Goal: Task Accomplishment & Management: Manage account settings

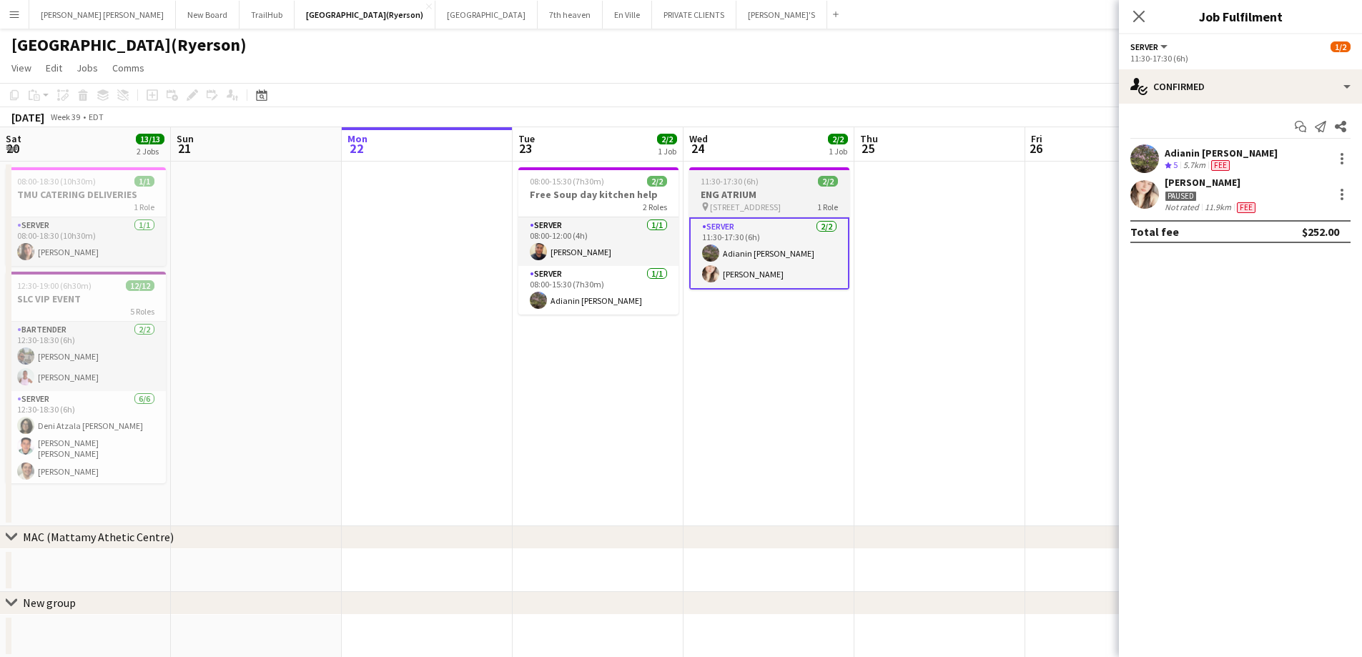
scroll to position [0, 429]
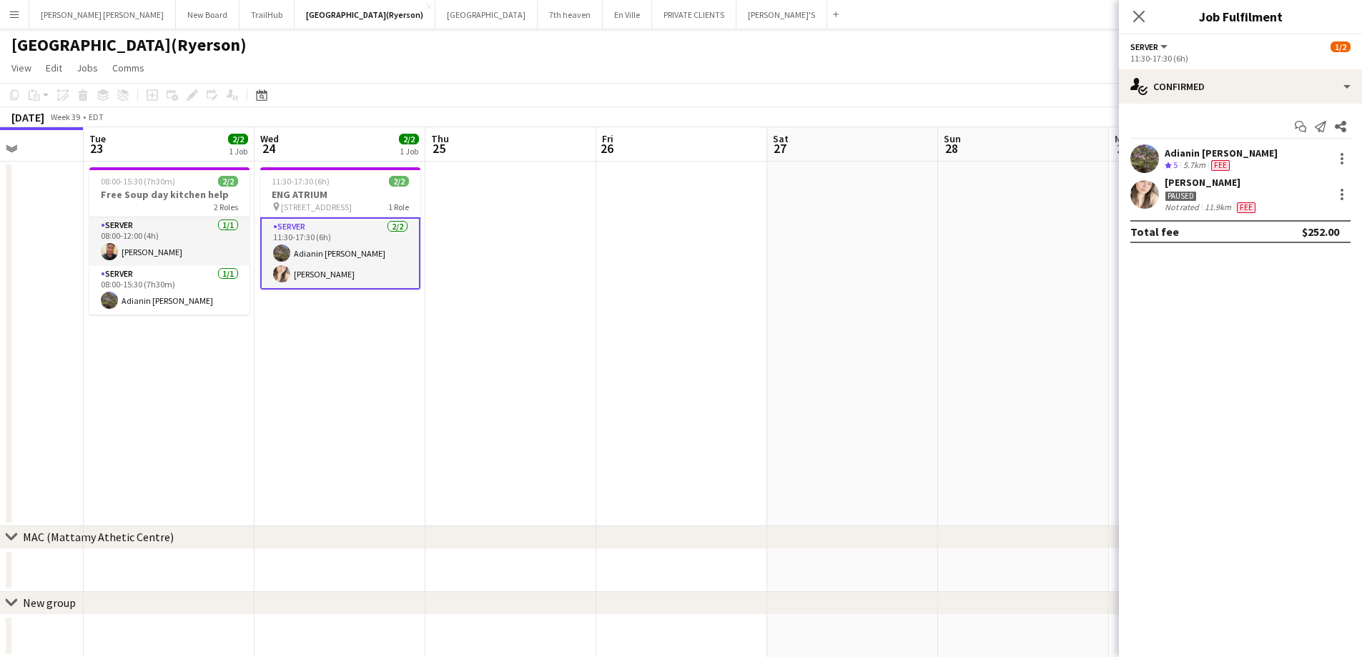
click at [4, 14] on button "Menu" at bounding box center [14, 14] width 29 height 29
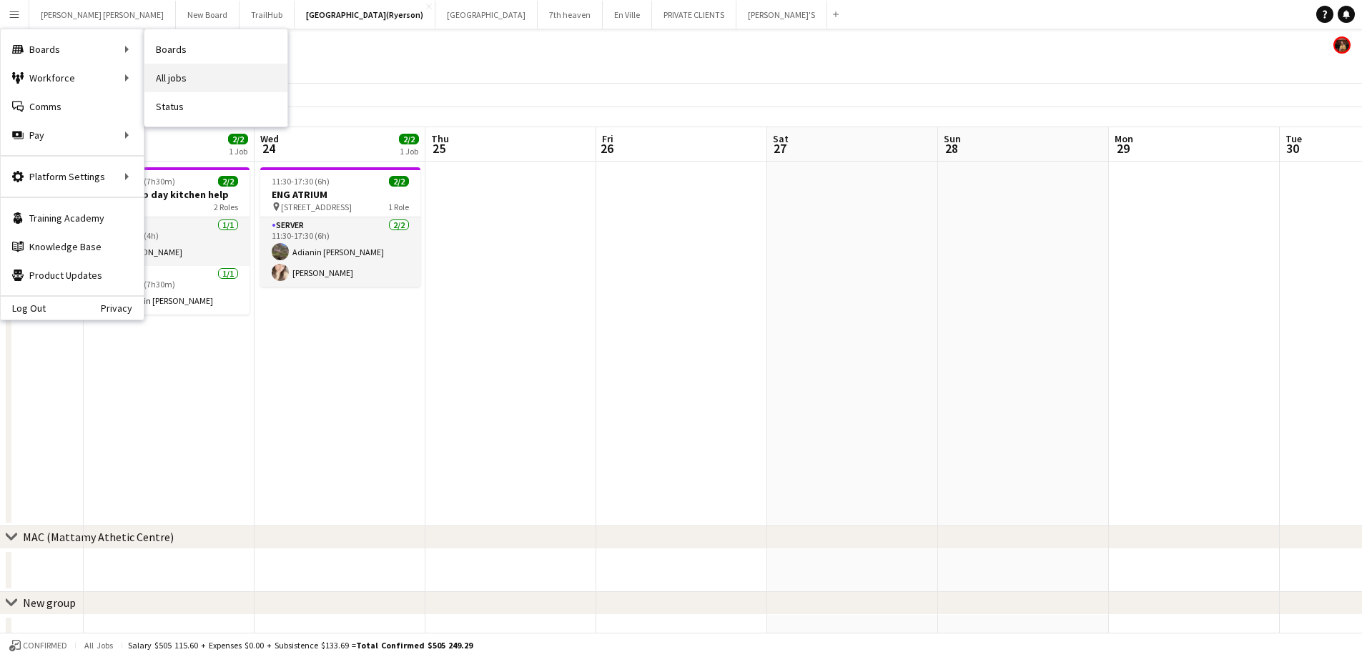
click at [167, 77] on link "All jobs" at bounding box center [215, 78] width 143 height 29
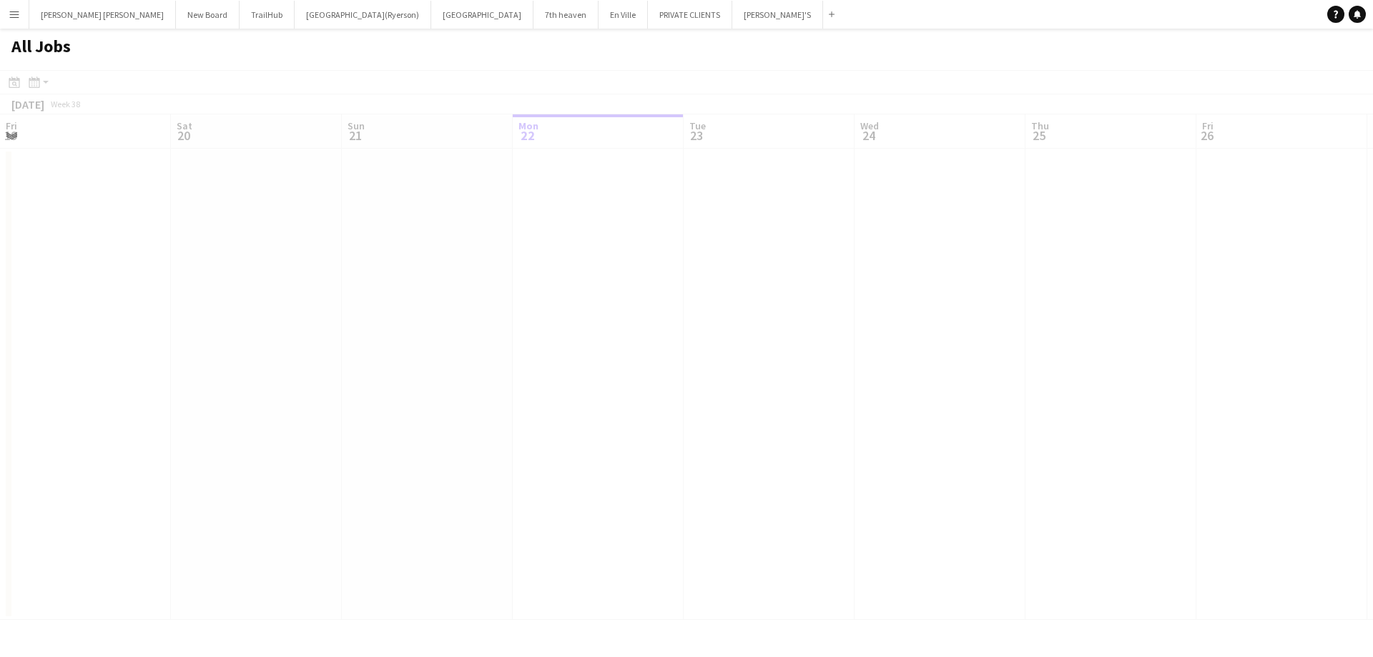
scroll to position [0, 342]
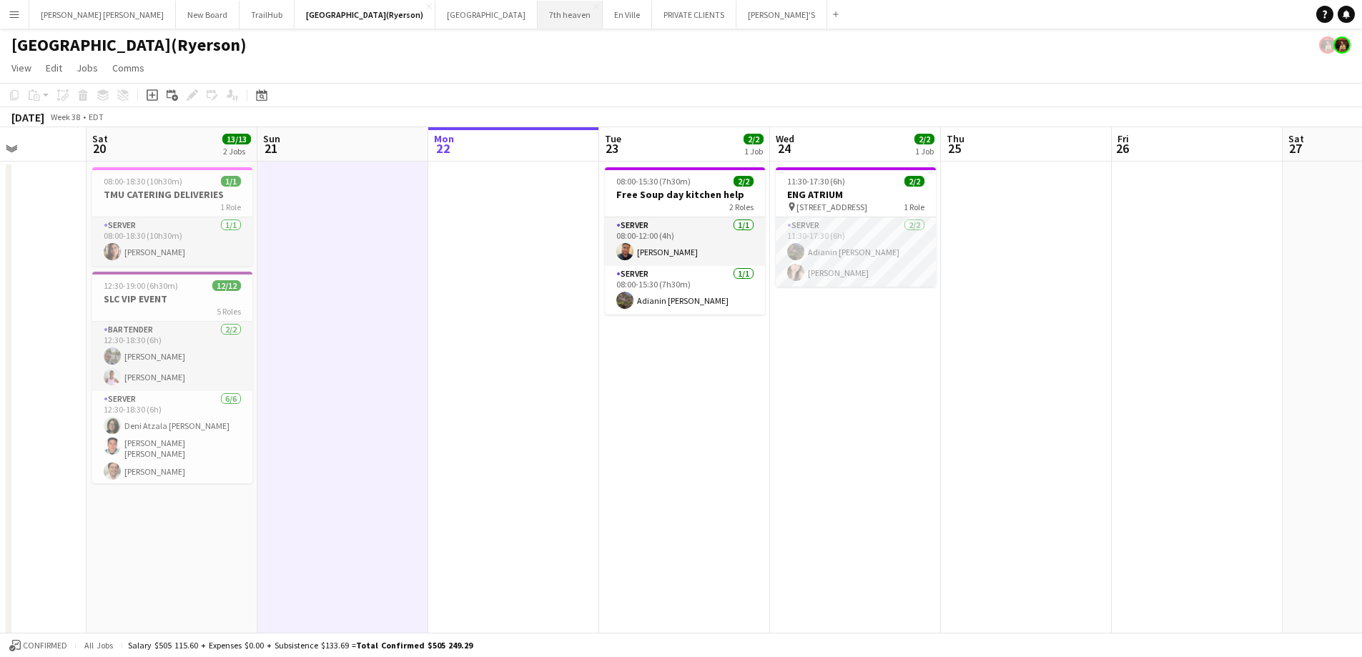
scroll to position [0, 442]
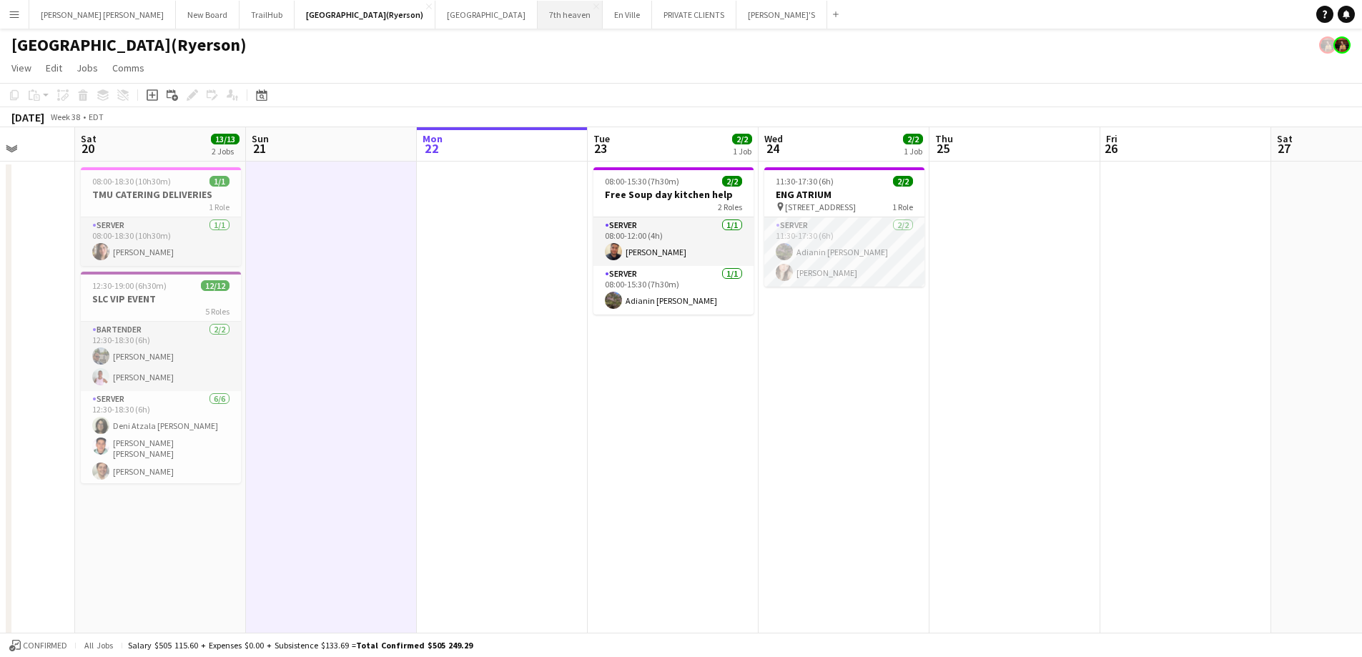
drag, startPoint x: 526, startPoint y: 316, endPoint x: 525, endPoint y: 9, distance: 307.4
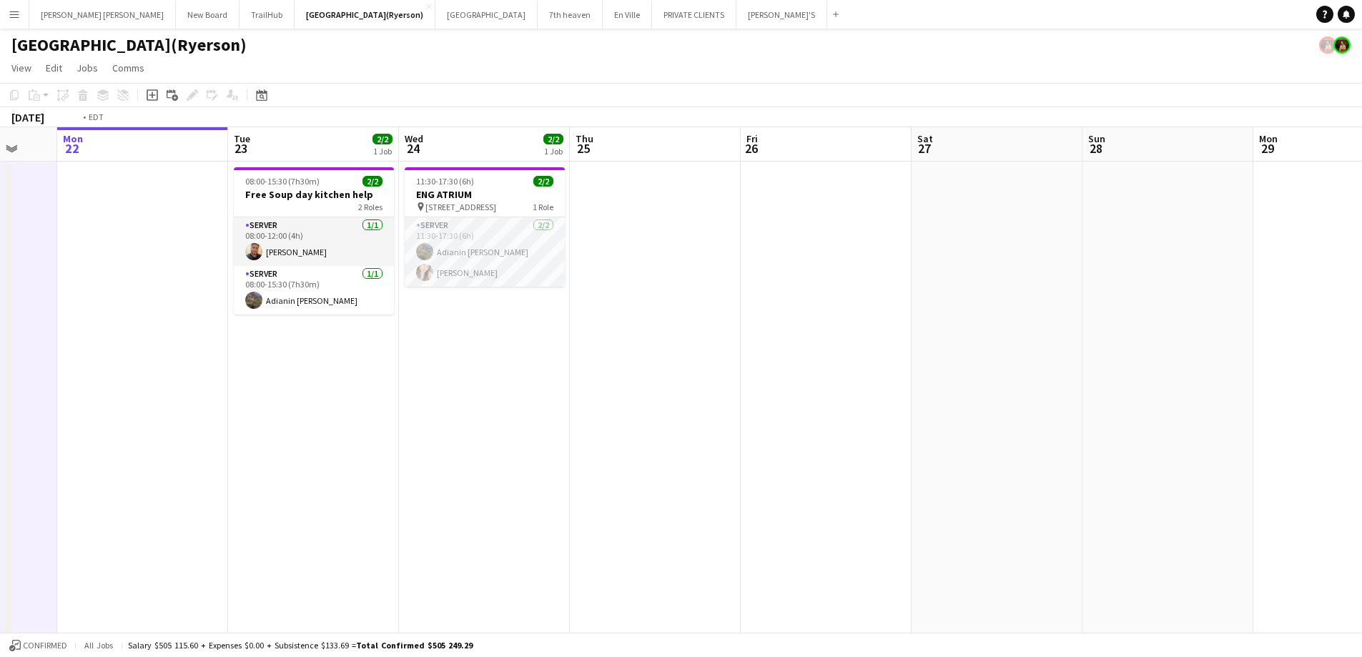
scroll to position [0, 543]
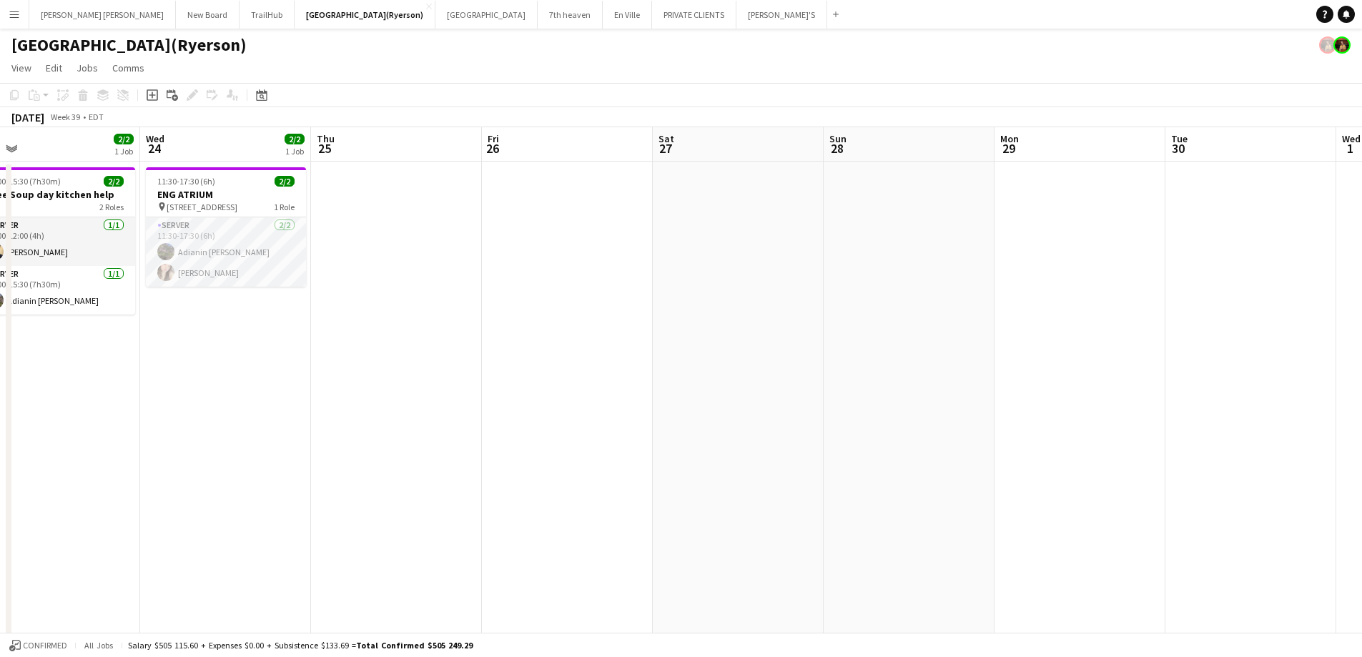
drag, startPoint x: 781, startPoint y: 370, endPoint x: 167, endPoint y: 380, distance: 614.2
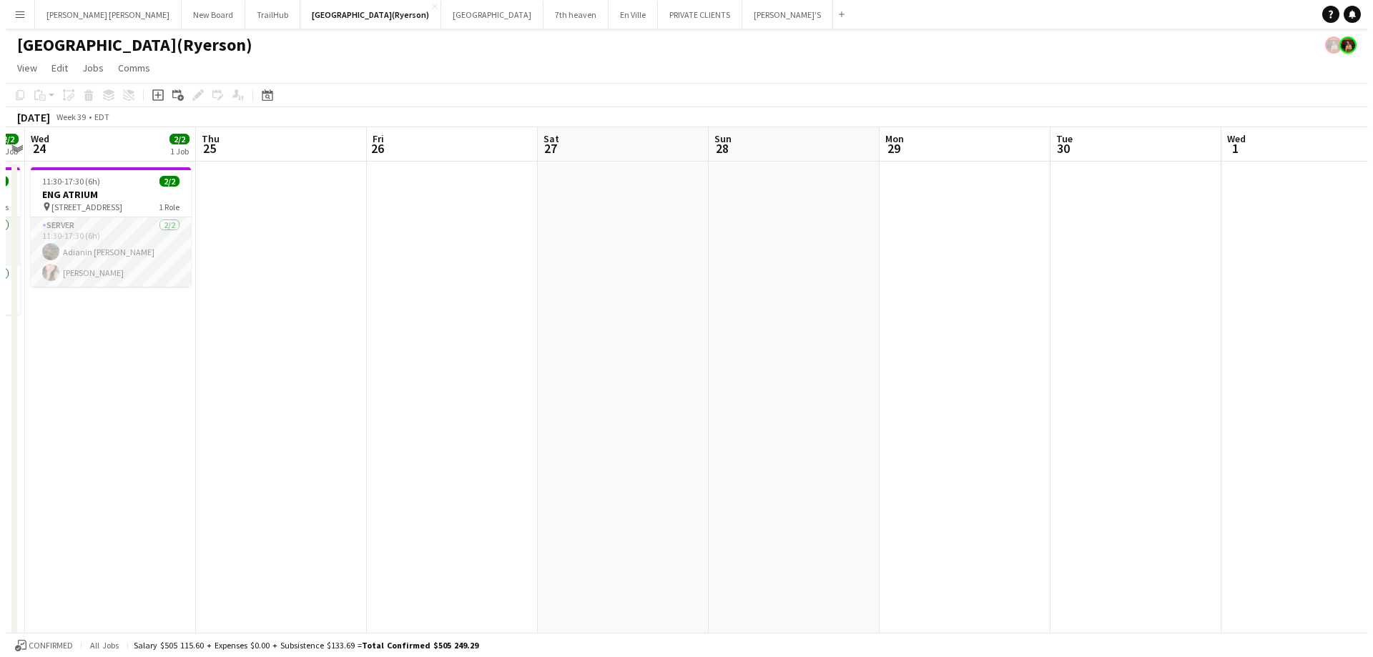
scroll to position [0, 492]
drag, startPoint x: 569, startPoint y: 358, endPoint x: 450, endPoint y: 340, distance: 120.7
click at [295, 13] on button "[GEOGRAPHIC_DATA](Ryerson) Close" at bounding box center [365, 15] width 141 height 28
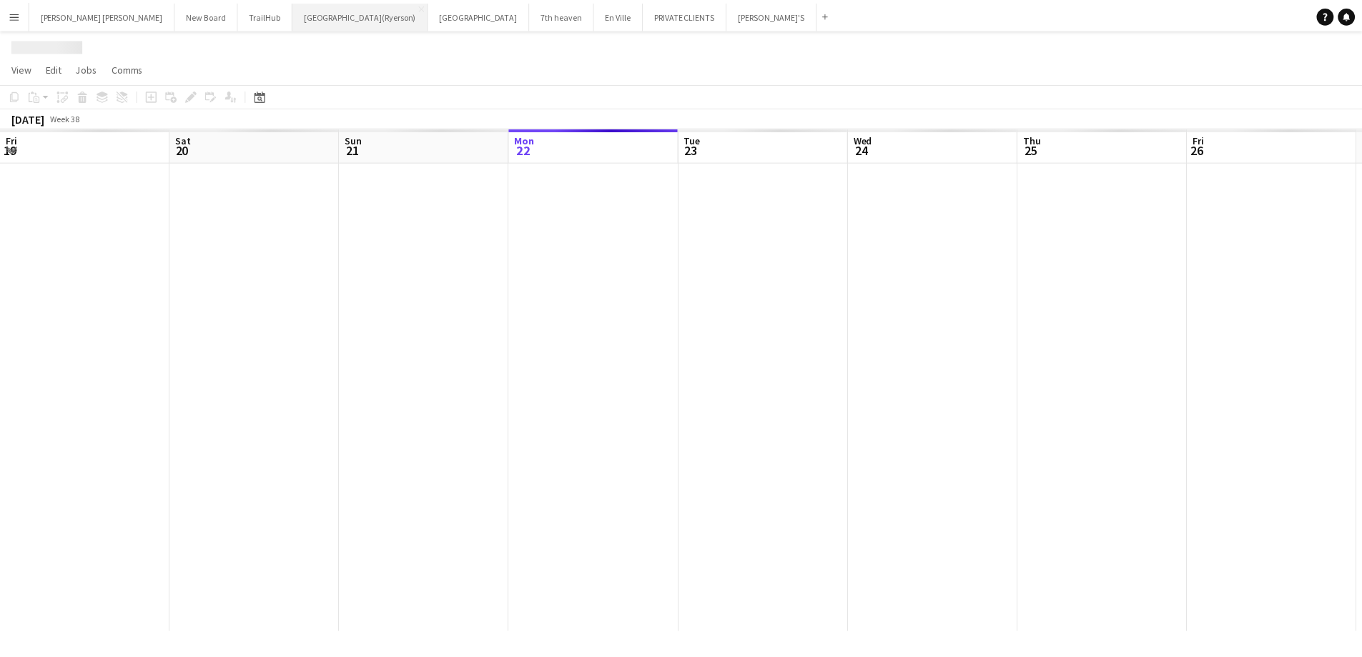
scroll to position [0, 342]
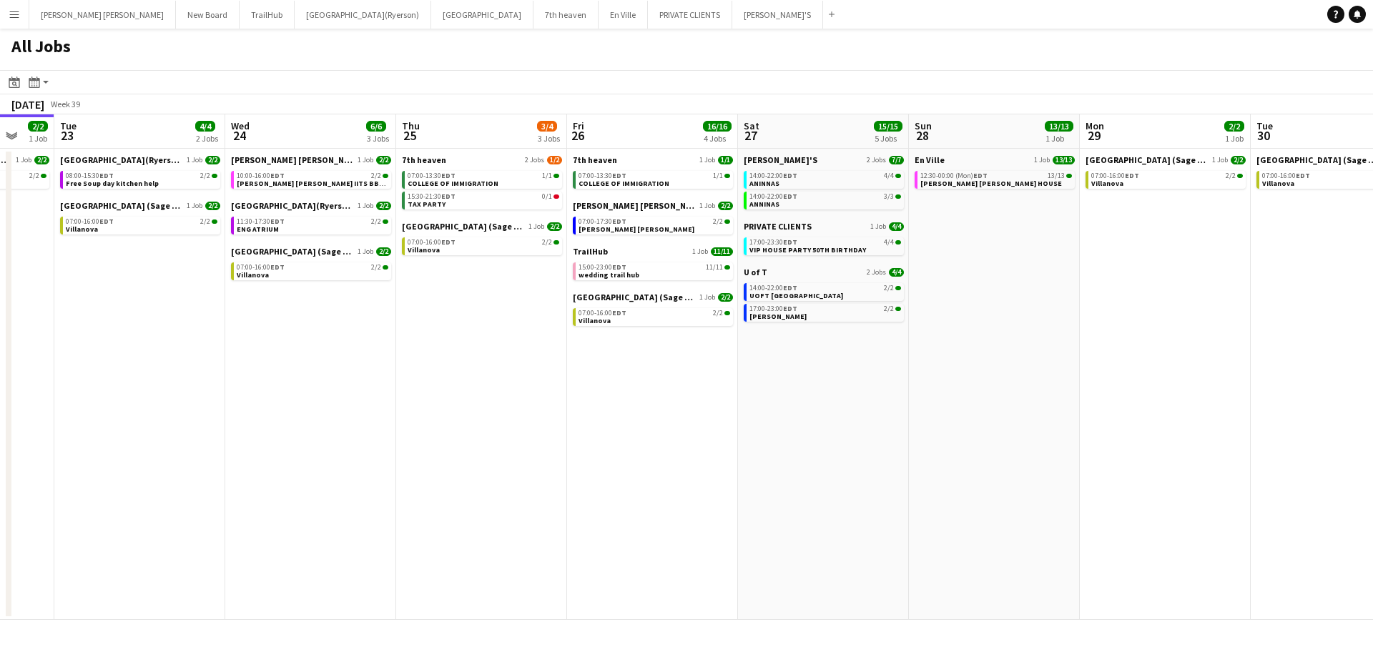
scroll to position [0, 642]
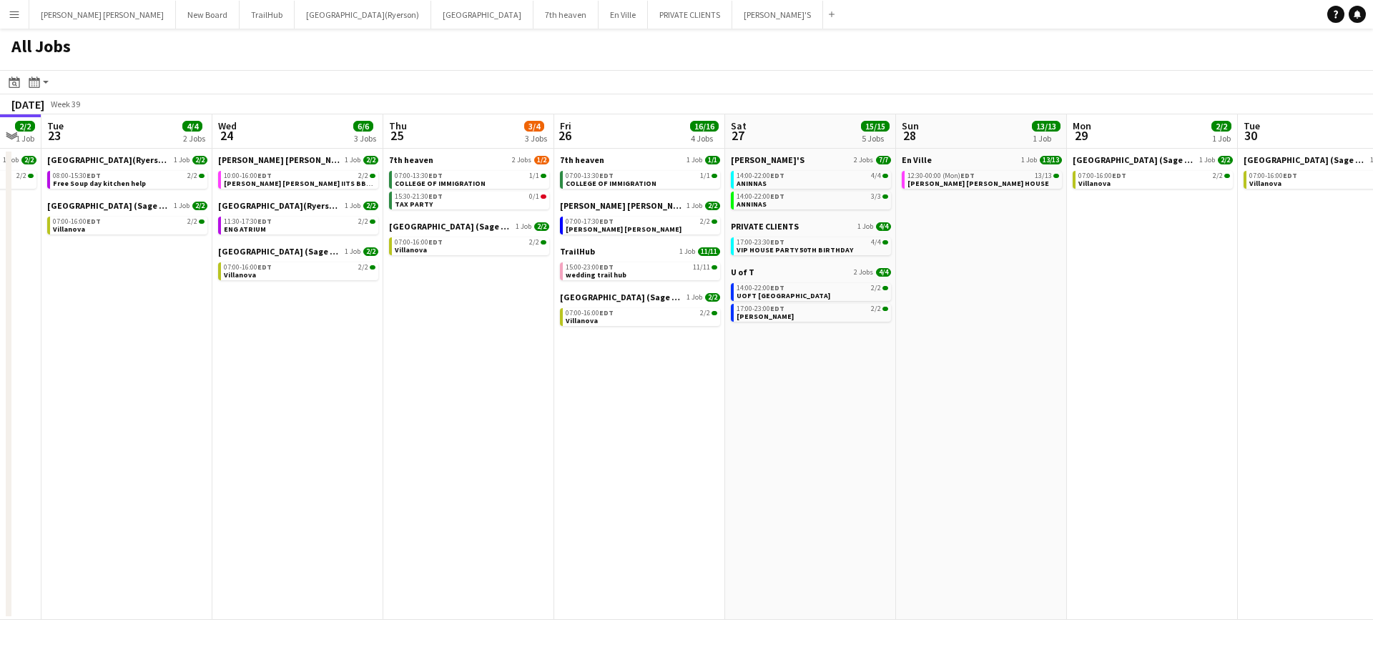
drag, startPoint x: 698, startPoint y: 377, endPoint x: 670, endPoint y: 381, distance: 28.2
click at [670, 381] on app-calendar-viewport "Fri 19 15/15 5 Jobs Sat 20 23/23 3 Jobs Sun 21 2/2 1 Job Mon 22 2/2 1 Job Tue 2…" at bounding box center [686, 366] width 1373 height 505
click at [413, 204] on span "TAX PARTY" at bounding box center [414, 203] width 38 height 9
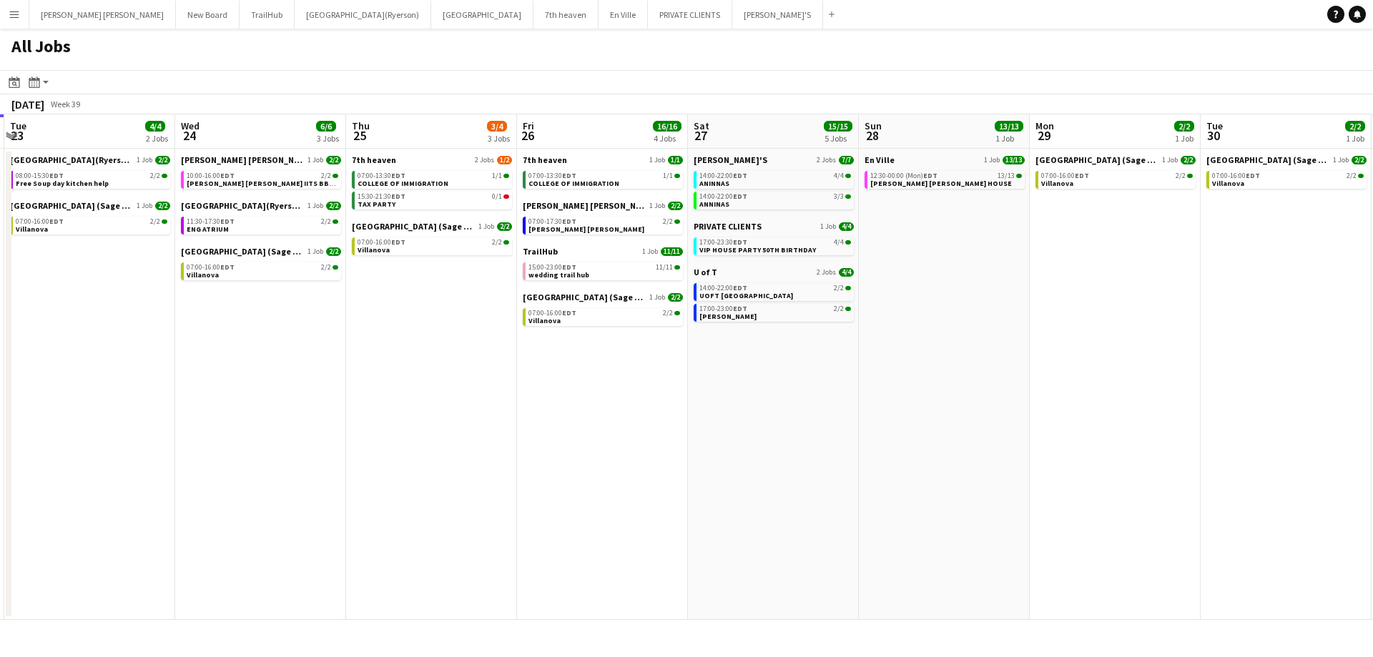
scroll to position [0, 653]
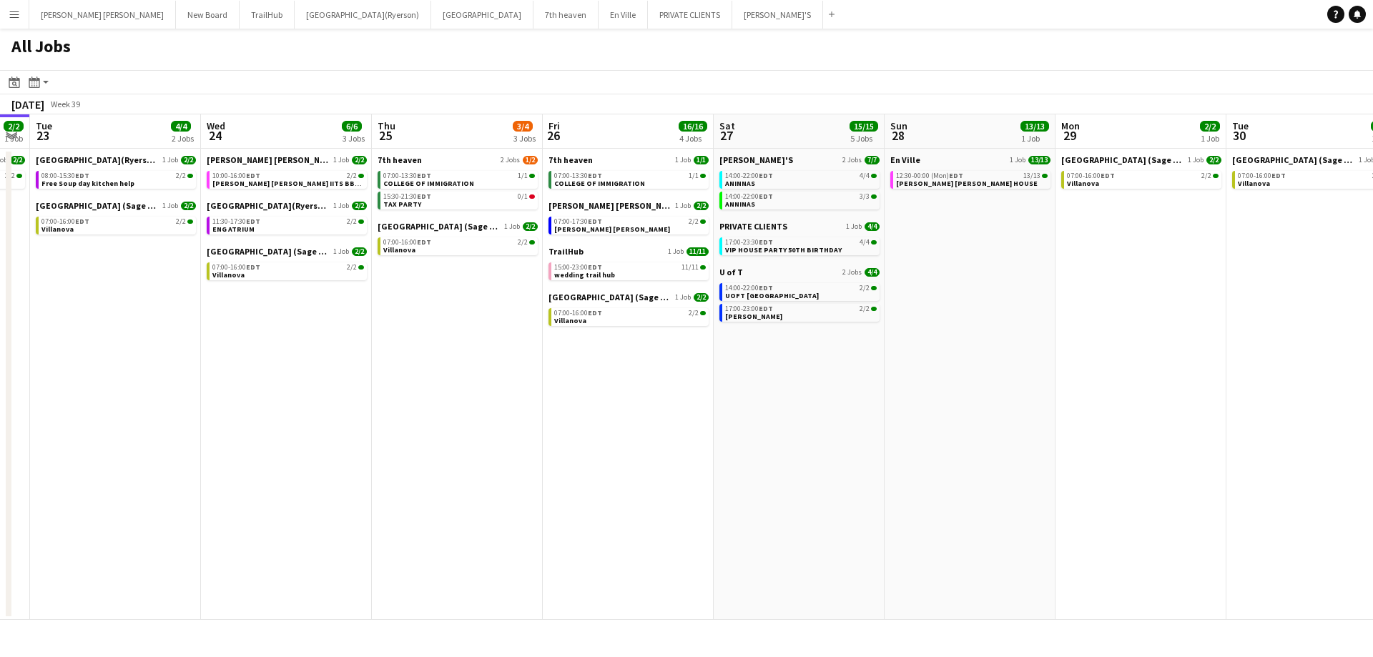
click at [956, 287] on app-calendar-viewport "Fri 19 15/15 5 Jobs Sat 20 23/23 3 Jobs Sun 21 2/2 1 Job Mon 22 2/2 1 Job Tue 2…" at bounding box center [686, 366] width 1373 height 505
click at [4, 17] on button "Menu" at bounding box center [14, 14] width 29 height 29
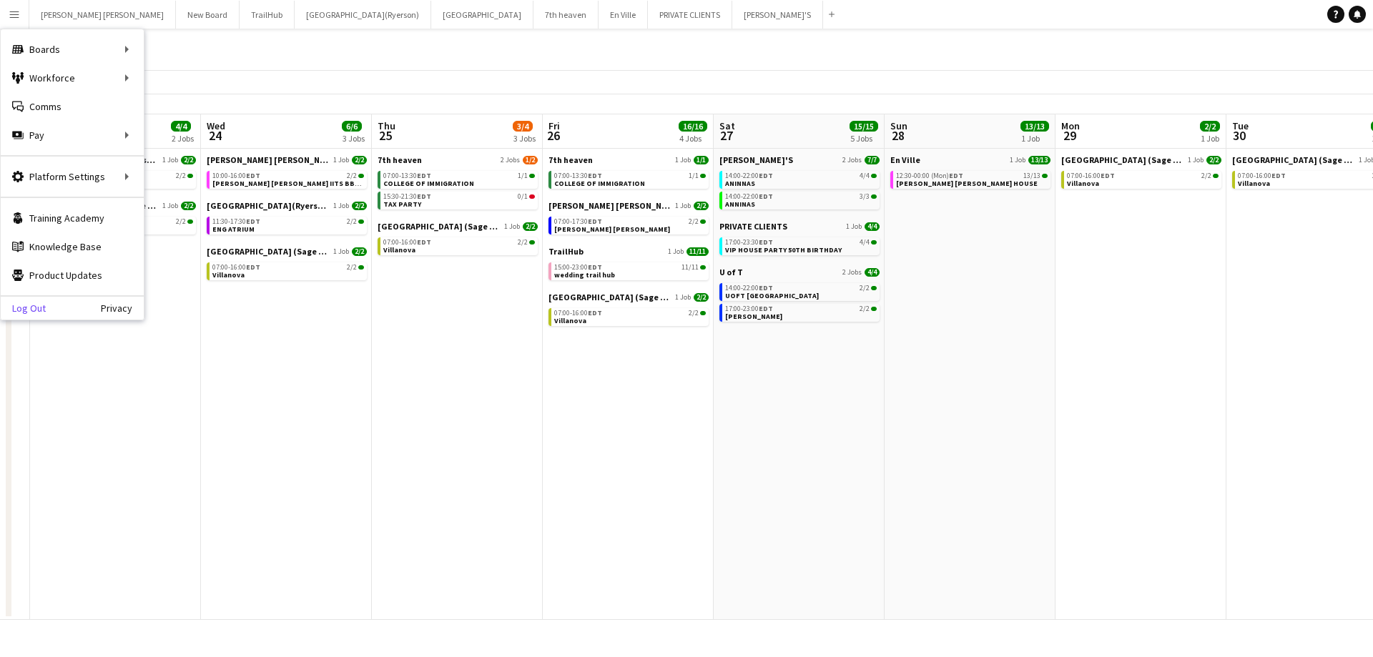
click at [31, 312] on link "Log Out" at bounding box center [23, 307] width 45 height 11
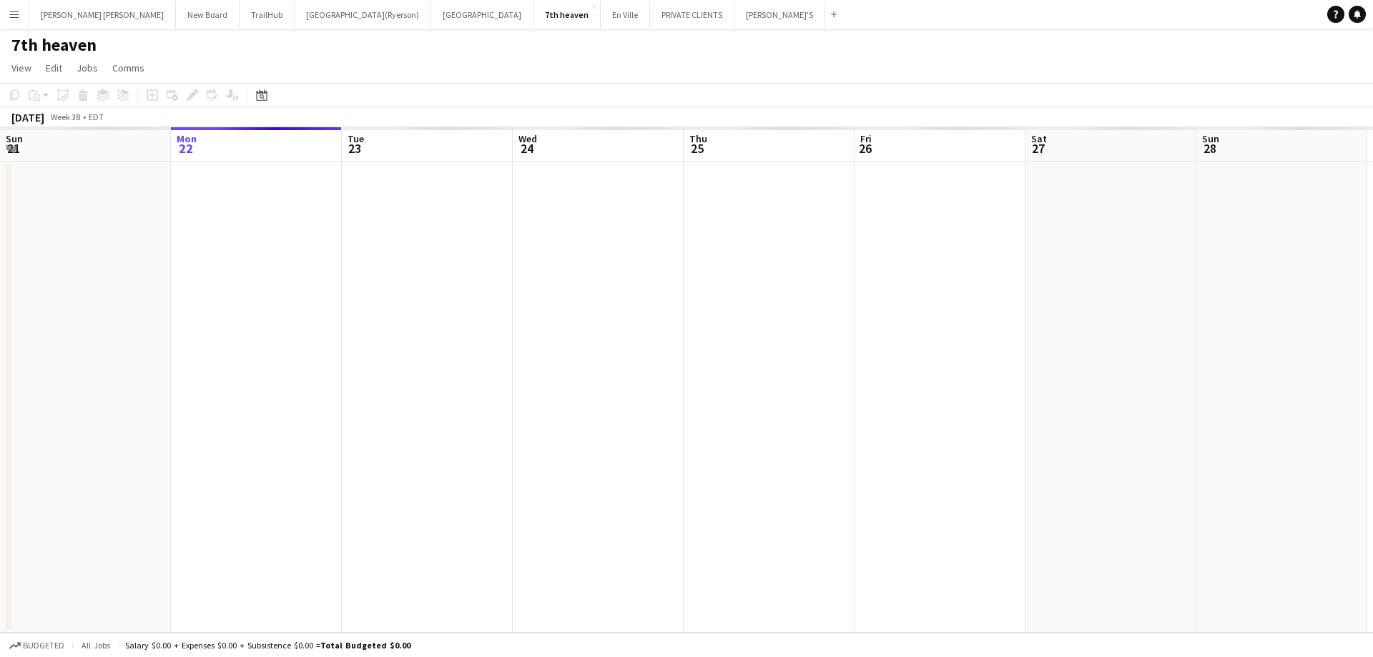
scroll to position [0, 492]
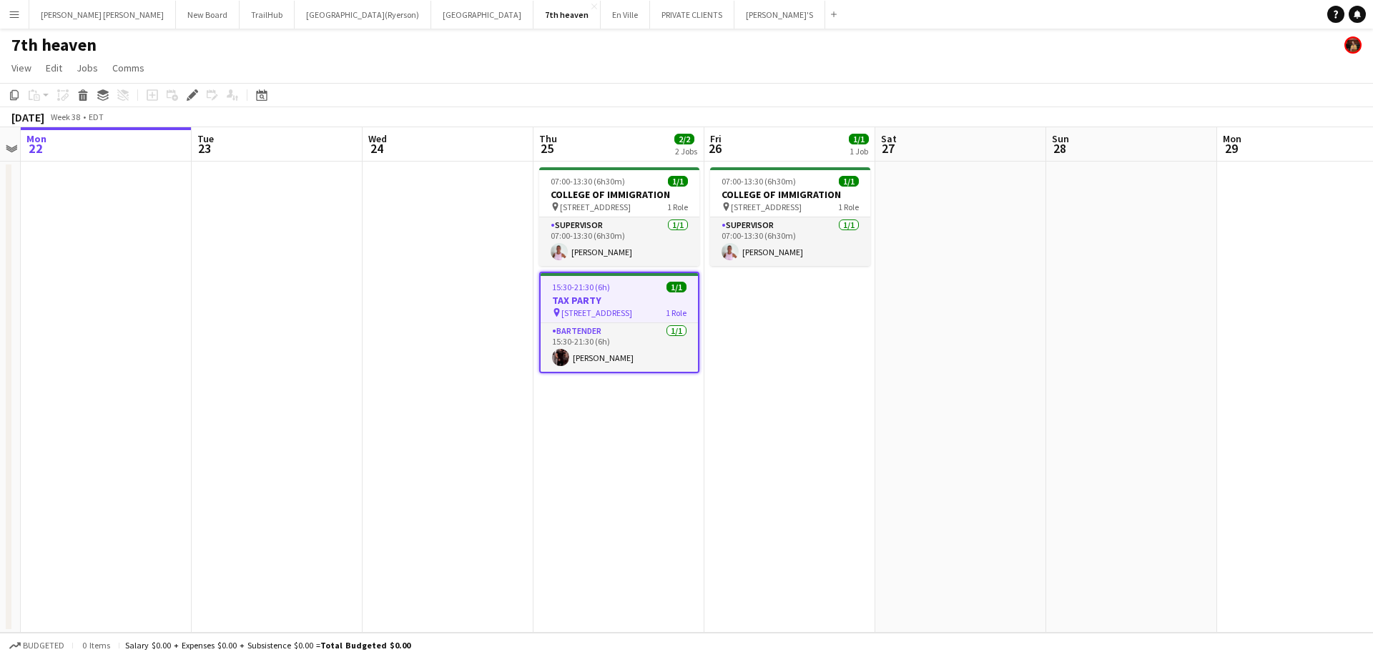
click at [16, 19] on button "Menu" at bounding box center [14, 14] width 29 height 29
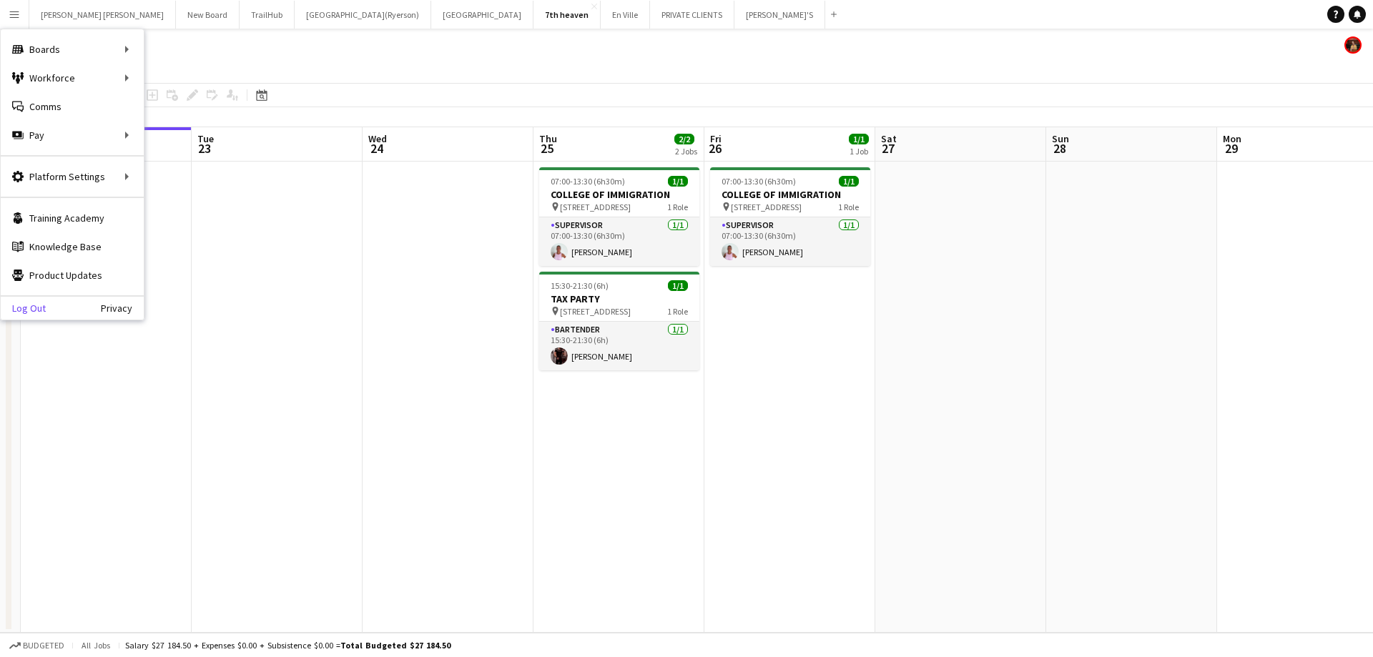
click at [28, 309] on link "Log Out" at bounding box center [23, 307] width 45 height 11
